Goal: Task Accomplishment & Management: Use online tool/utility

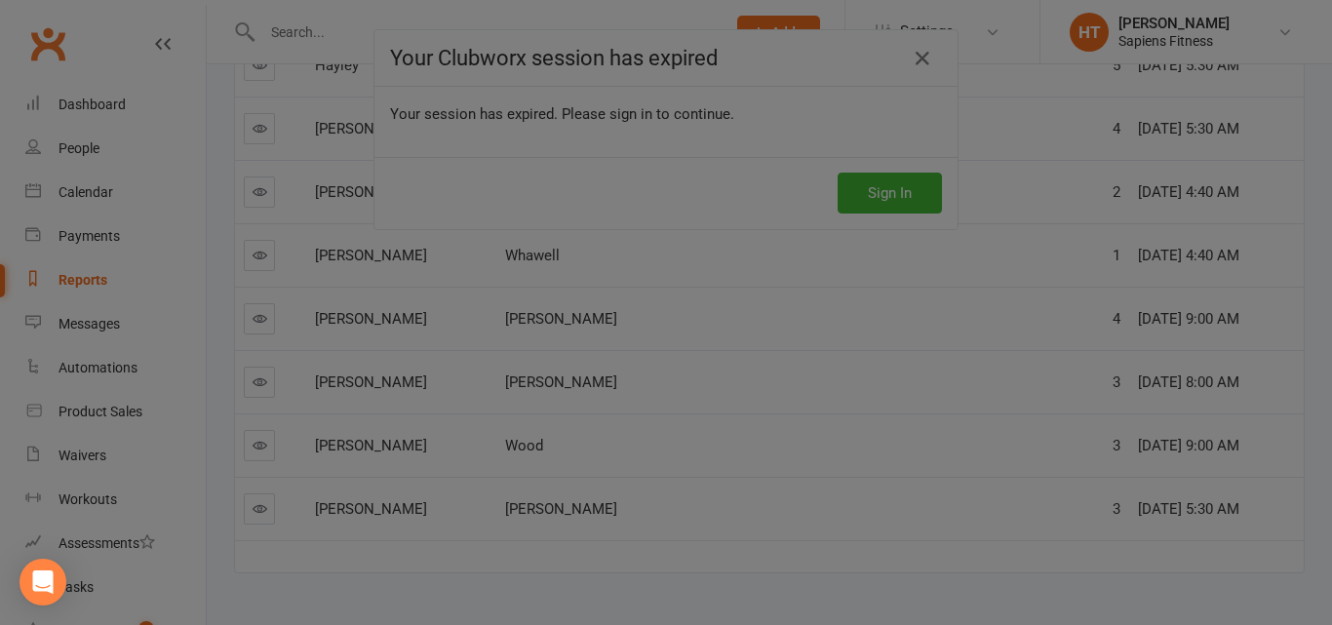
click at [1203, 374] on div "Your Clubworx session has expired Your session has expired. Please sign in to c…" at bounding box center [666, 312] width 1332 height 625
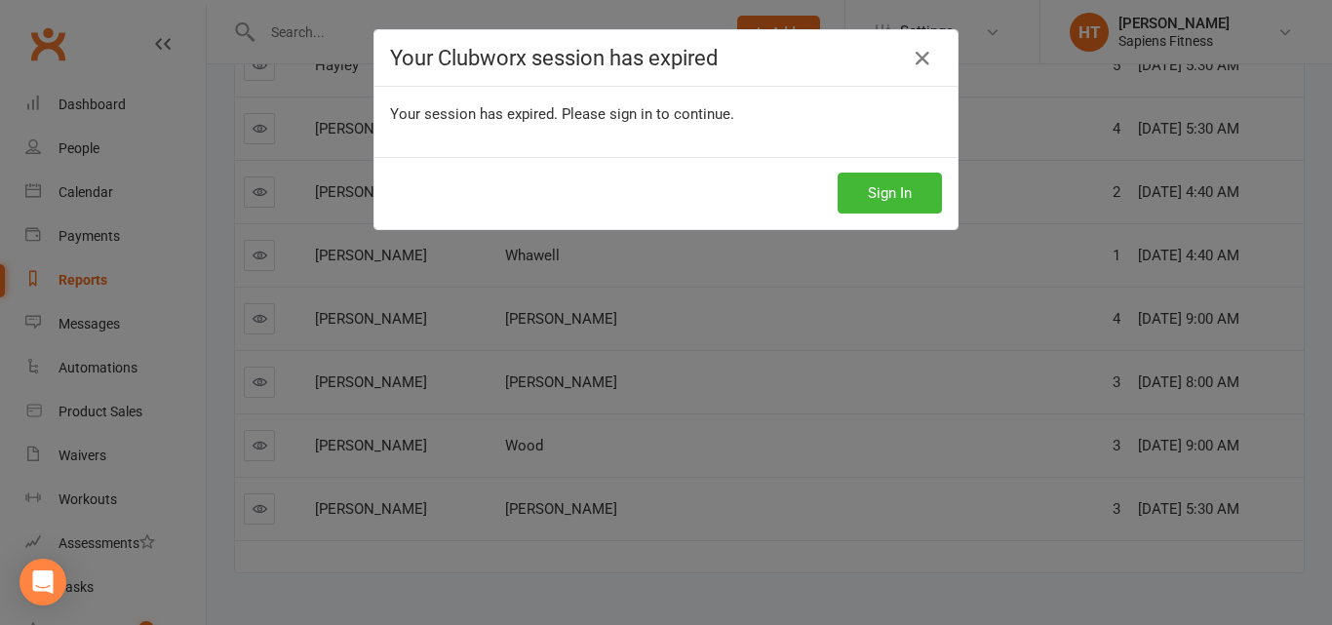
click at [1203, 373] on div "Your Clubworx session has expired Your session has expired. Please sign in to c…" at bounding box center [666, 312] width 1332 height 625
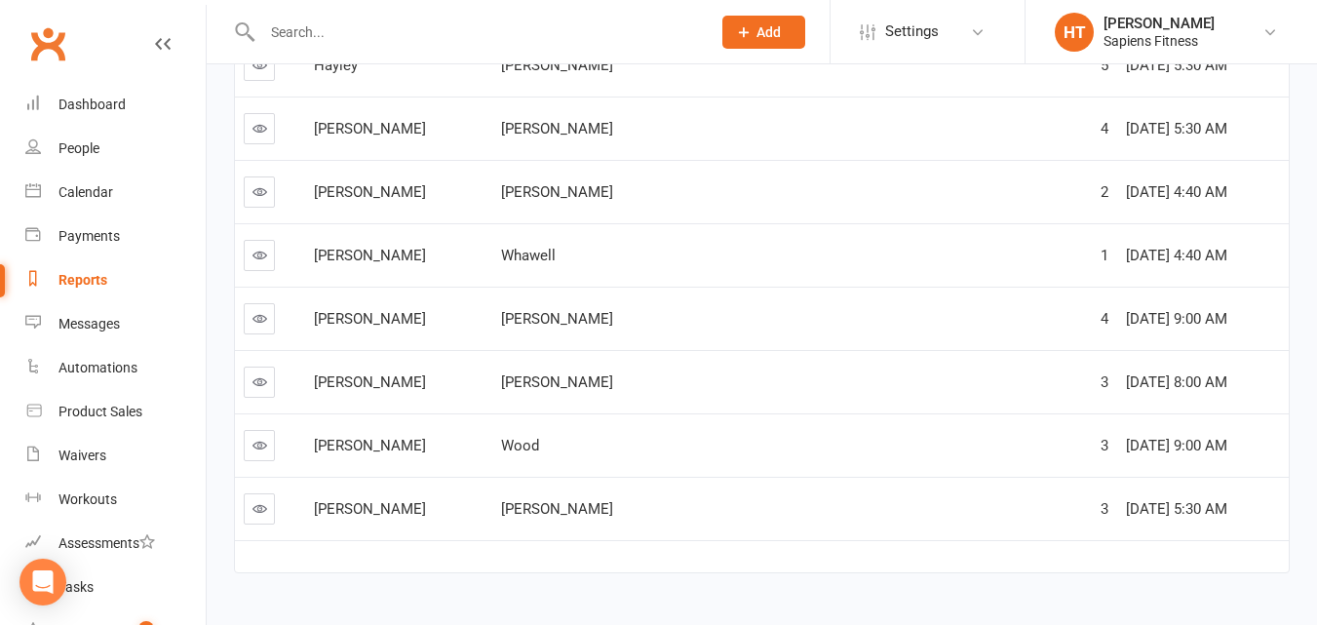
click at [1203, 374] on div "[DATE] 8:00 AM" at bounding box center [1203, 382] width 154 height 17
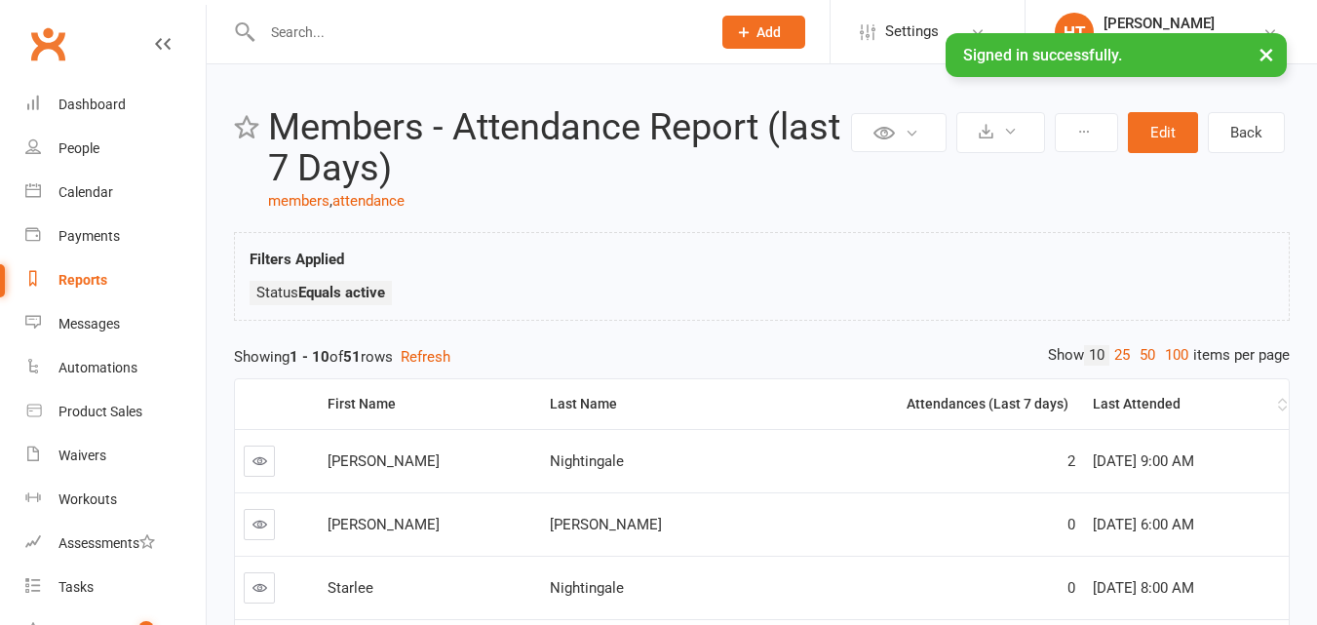
click at [1203, 383] on th "Last Attended" at bounding box center [1186, 404] width 205 height 50
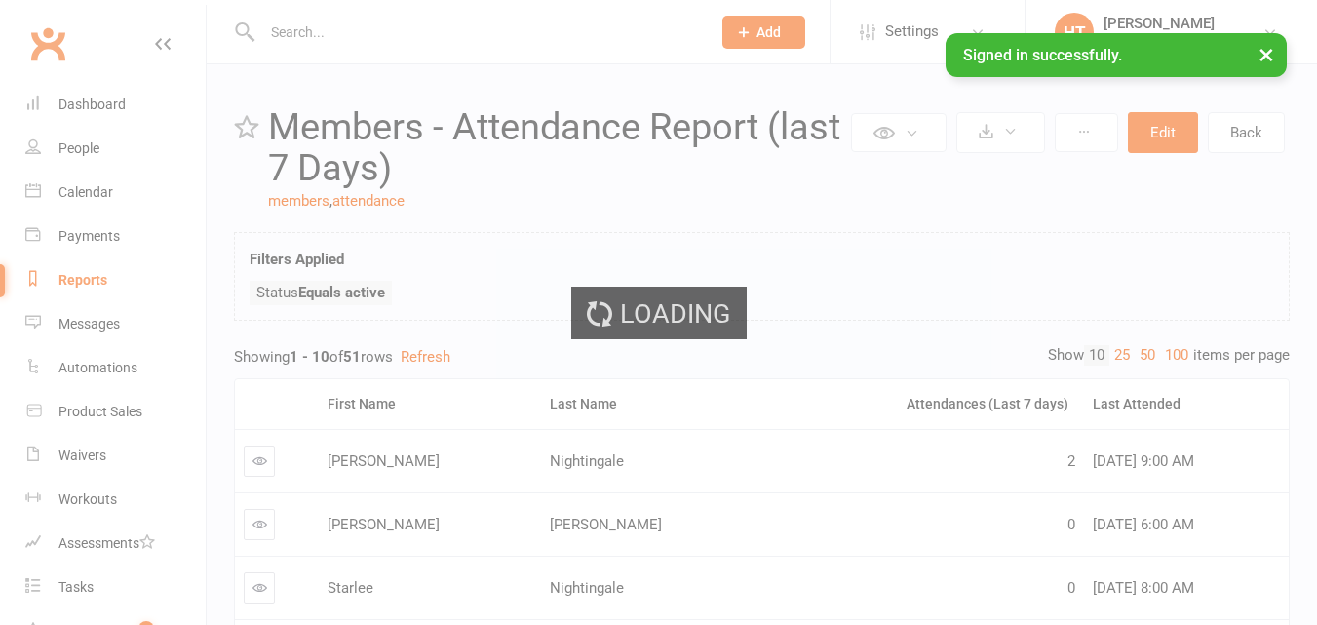
click at [1203, 374] on div "Loading" at bounding box center [658, 312] width 1317 height 625
click at [1203, 373] on div "Loading" at bounding box center [658, 312] width 1317 height 625
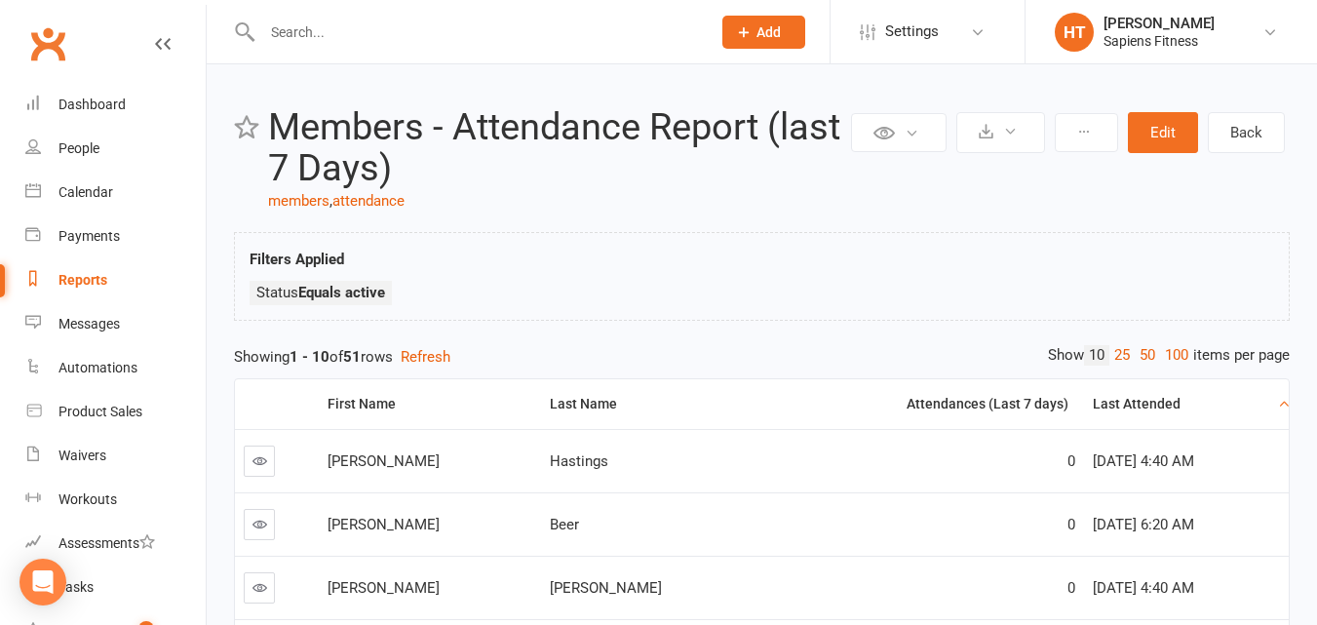
click at [1203, 383] on th "Last Attended" at bounding box center [1186, 404] width 205 height 50
click at [0, 0] on div "Loading" at bounding box center [0, 0] width 0 height 0
